Goal: Find specific page/section: Find specific page/section

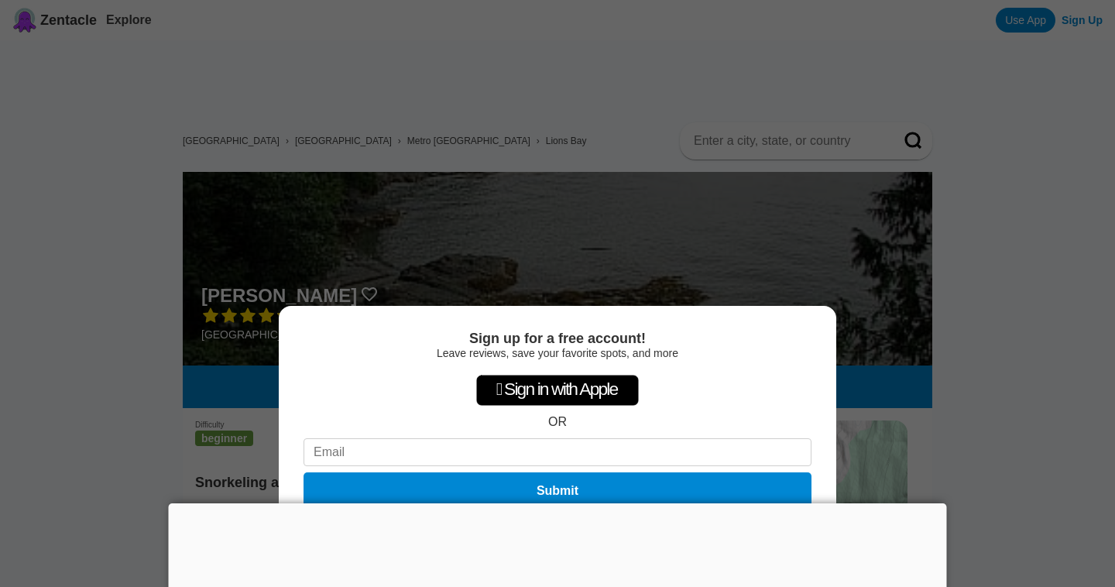
scroll to position [276, 0]
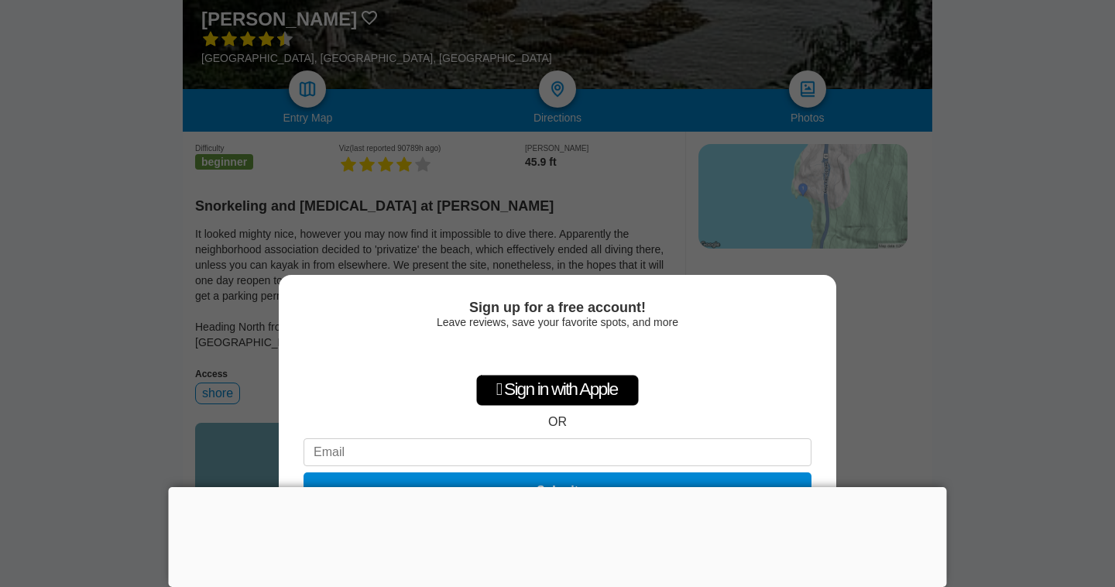
click at [887, 409] on div "Sign up for a free account! Leave reviews, save your favorite spots, and more …" at bounding box center [557, 293] width 1115 height 587
click at [886, 409] on div "Sign up for a free account! Leave reviews, save your favorite spots, and more …" at bounding box center [557, 293] width 1115 height 587
click at [538, 233] on div "Sign up for a free account! Leave reviews, save your favorite spots, and more …" at bounding box center [557, 293] width 1115 height 587
click at [460, 202] on div "Sign up for a free account! Leave reviews, save your favorite spots, and more …" at bounding box center [557, 293] width 1115 height 587
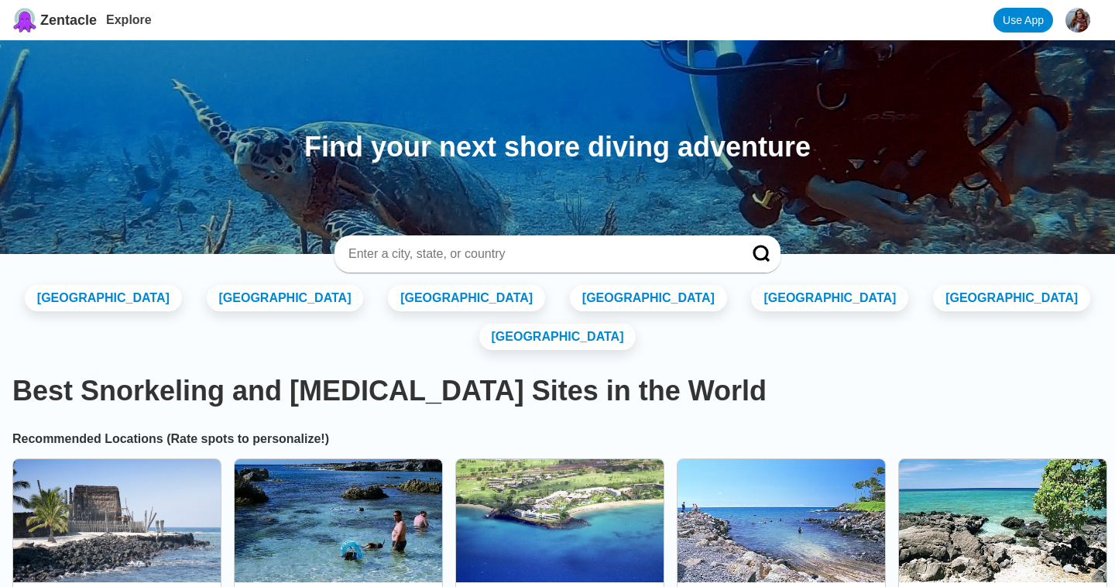
click at [393, 257] on input at bounding box center [539, 253] width 384 height 15
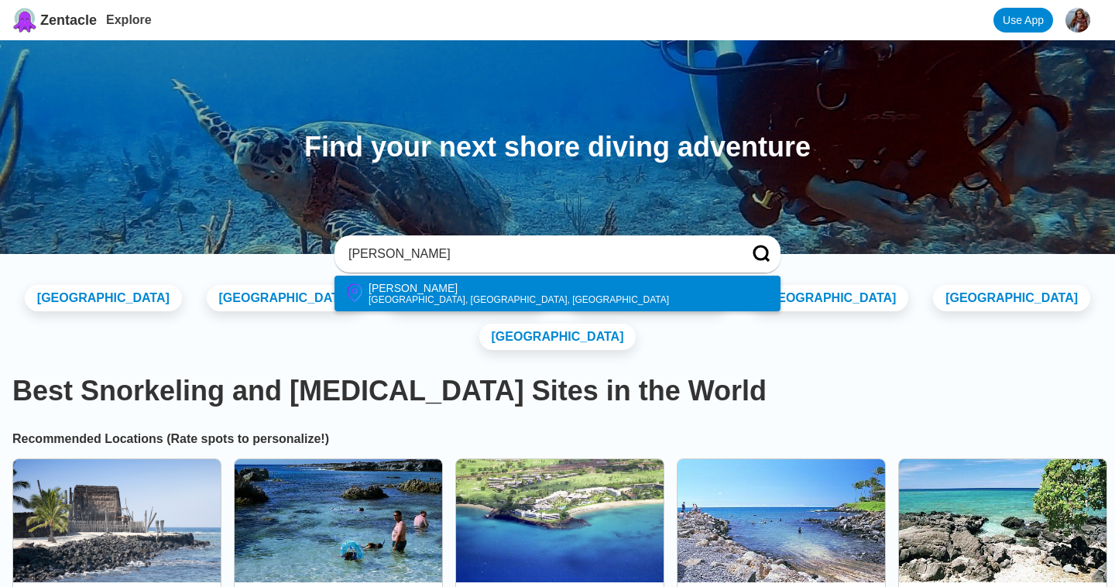
type input "[PERSON_NAME]"
click at [393, 294] on div "[GEOGRAPHIC_DATA], [GEOGRAPHIC_DATA], [GEOGRAPHIC_DATA]" at bounding box center [519, 299] width 300 height 11
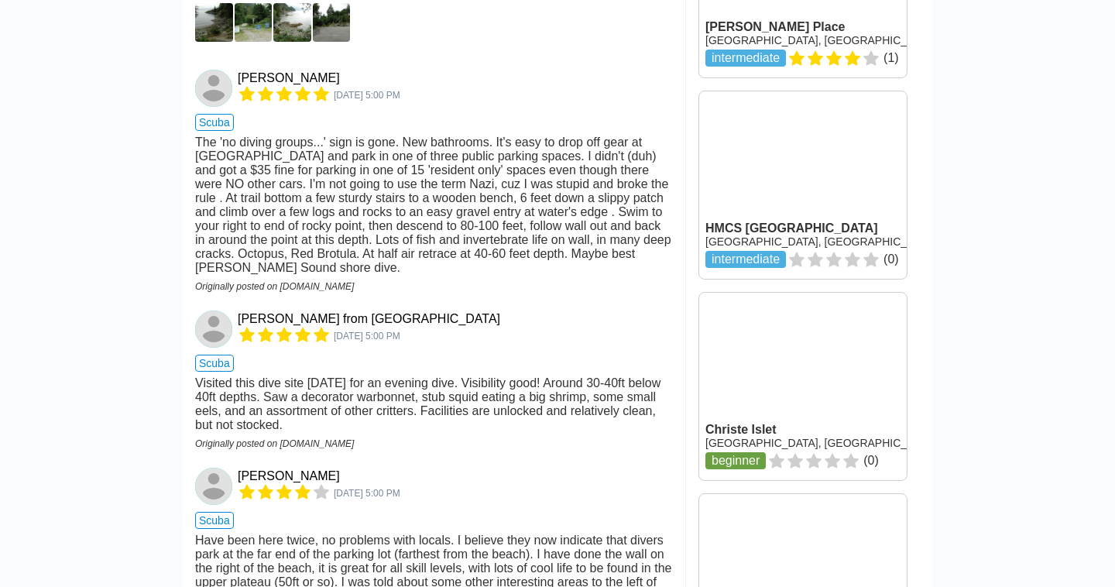
scroll to position [1555, 0]
